Goal: Complete application form

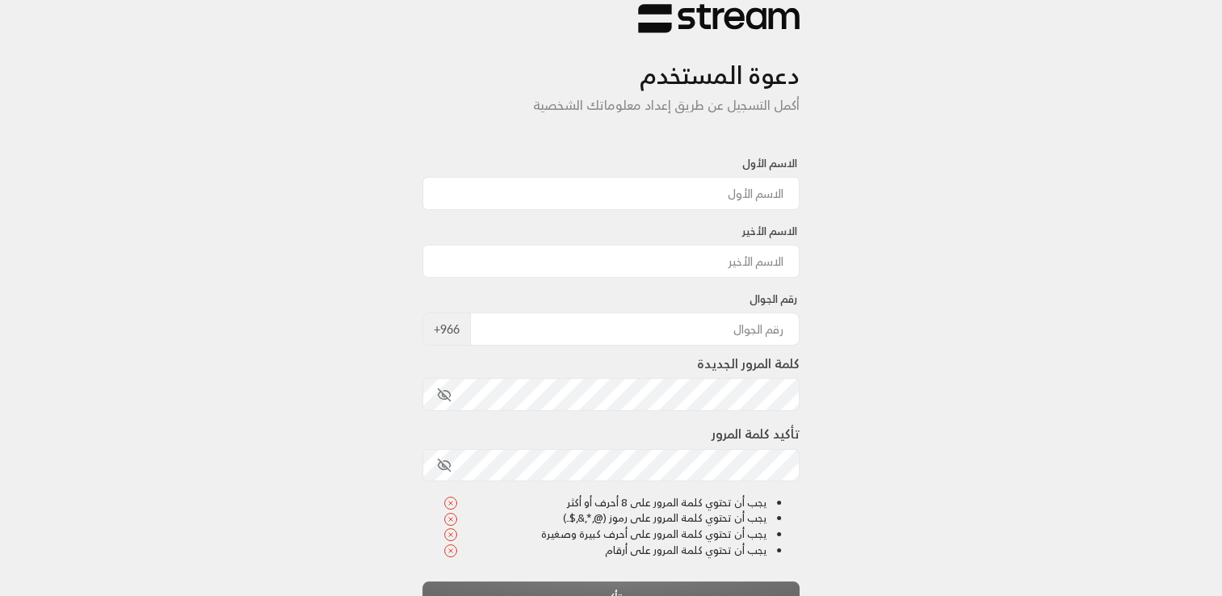
scroll to position [25, 0]
click at [752, 192] on input at bounding box center [611, 191] width 378 height 33
type input "تعلمت"
type input "سامية"
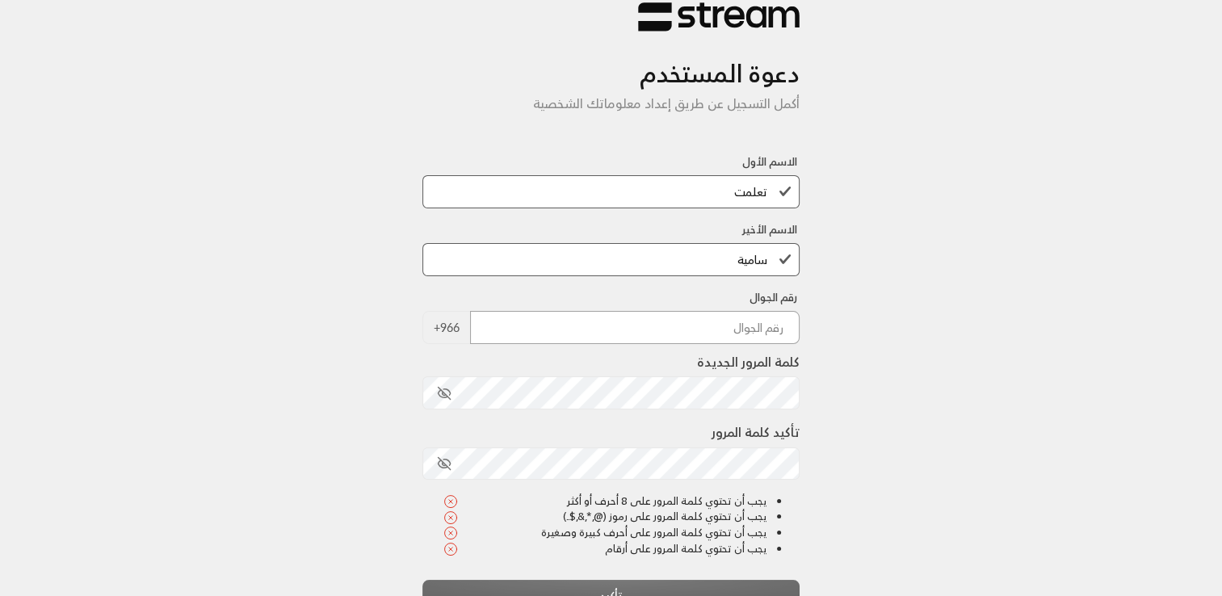
click at [601, 323] on input "tel" at bounding box center [635, 327] width 330 height 33
click at [732, 187] on input "تعلمت" at bounding box center [611, 191] width 378 height 33
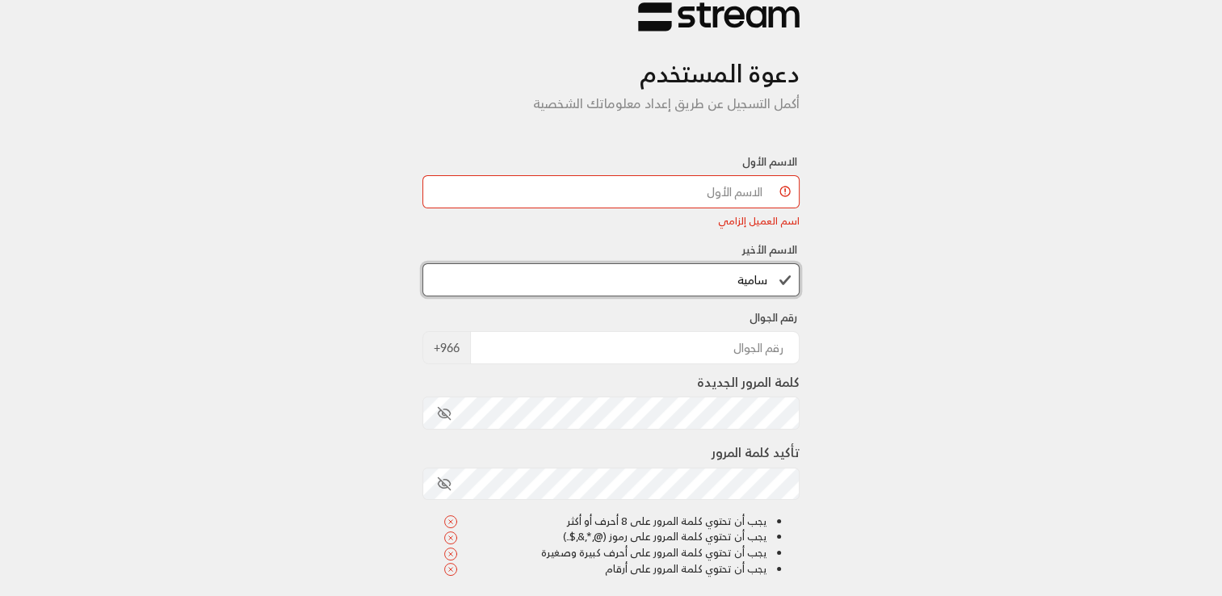
click at [739, 276] on input "سامية" at bounding box center [611, 279] width 378 height 33
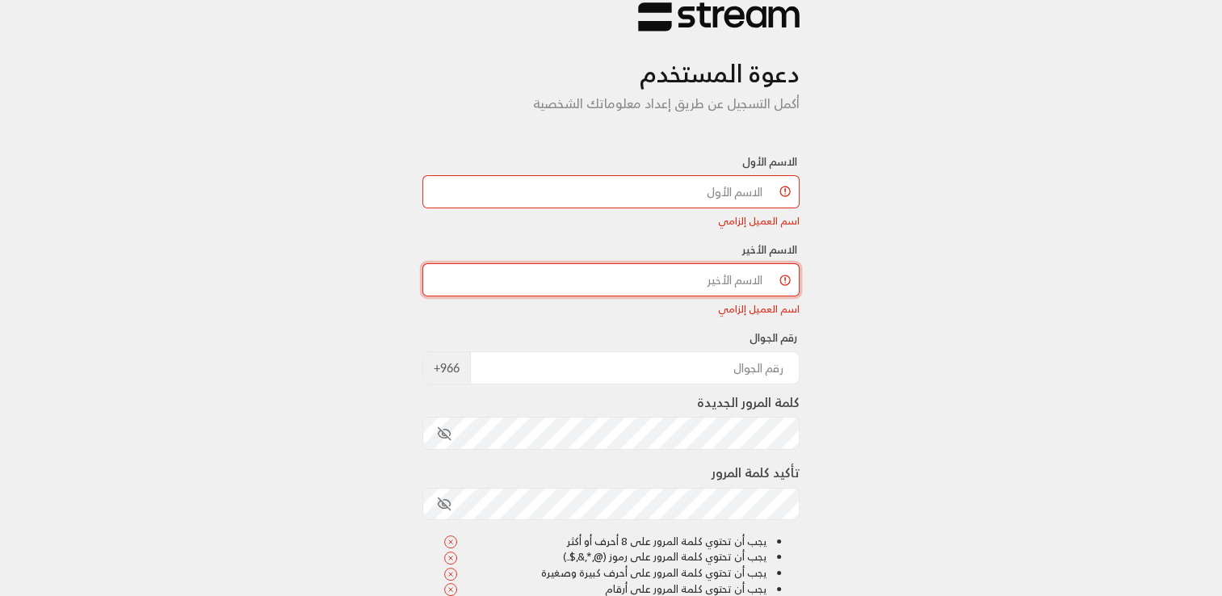
click at [739, 276] on input at bounding box center [611, 279] width 378 height 33
click at [937, 256] on div "دعوة المستخدم أكمل التسجيل عن طريق إعداد معلوماتك الشخصية الاسم الأول اسم العمي…" at bounding box center [611, 376] width 1222 height 802
